Goal: Task Accomplishment & Management: Manage account settings

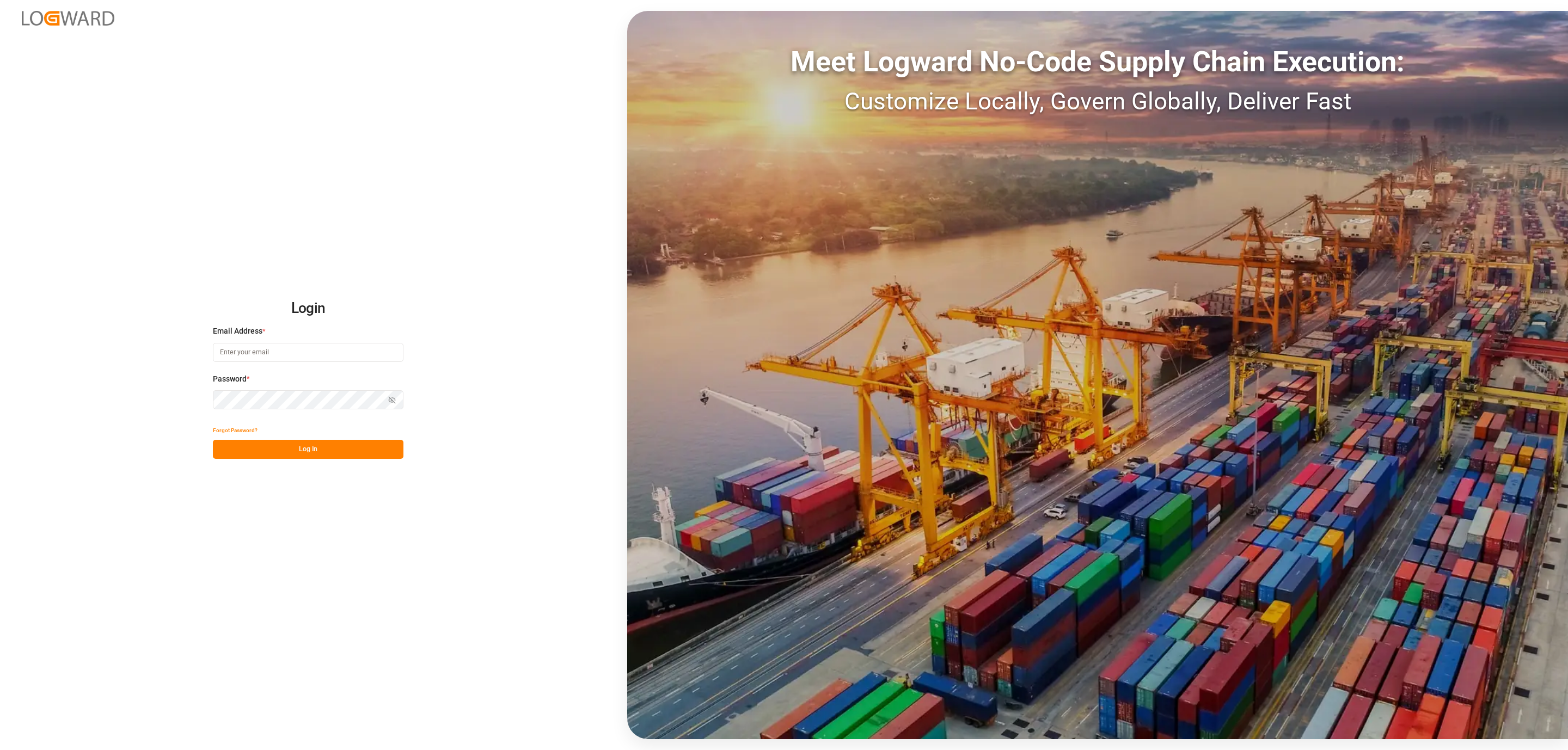
type input "[PERSON_NAME][EMAIL_ADDRESS][DOMAIN_NAME]"
click at [317, 454] on button "Log In" at bounding box center [308, 449] width 190 height 19
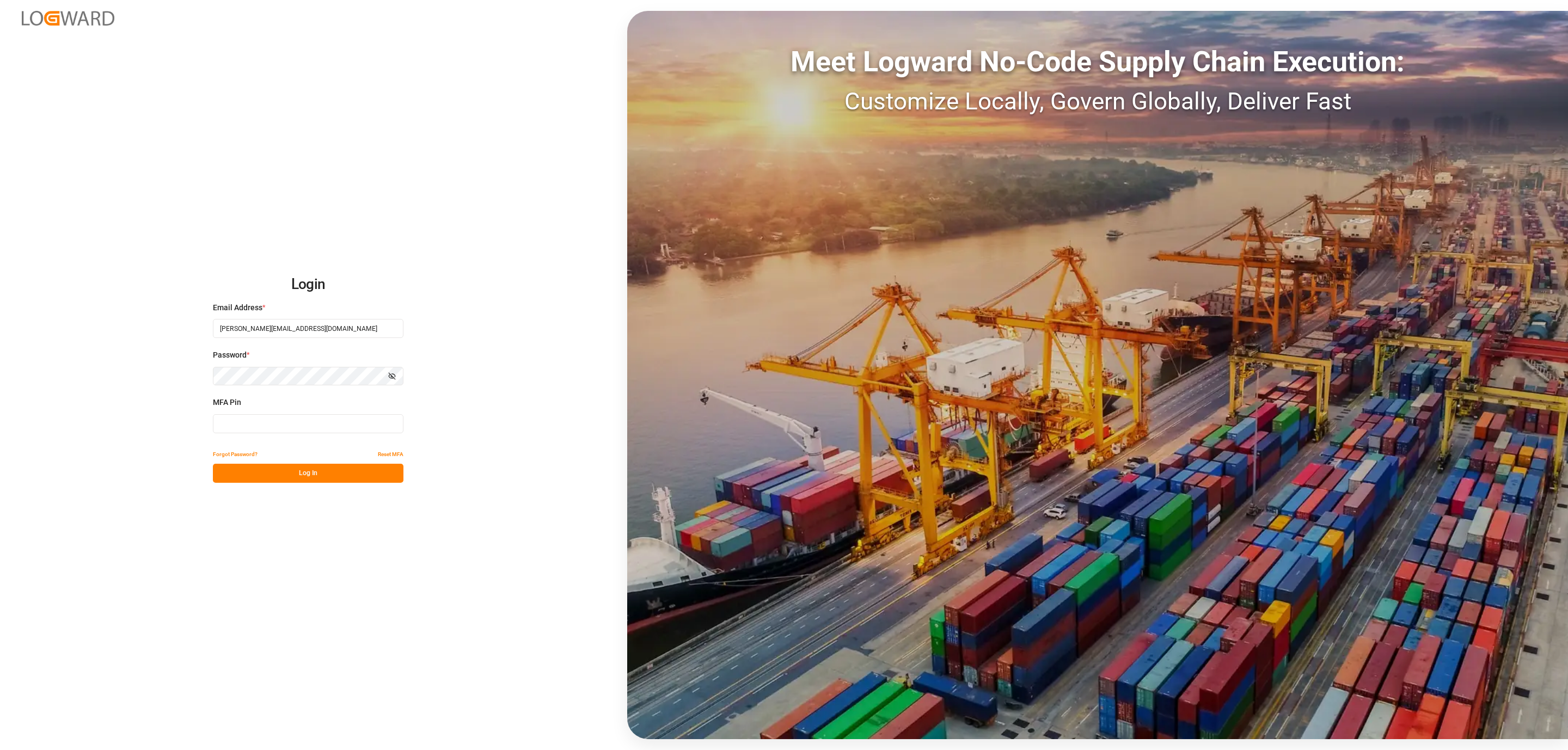
click at [259, 424] on input at bounding box center [308, 423] width 190 height 19
type input "477974"
click at [298, 490] on div "Login Email Address * [PERSON_NAME][EMAIL_ADDRESS][DOMAIN_NAME] Password * Show…" at bounding box center [784, 375] width 1568 height 750
click at [302, 481] on button "Log In" at bounding box center [308, 473] width 190 height 19
